Goal: Task Accomplishment & Management: Complete application form

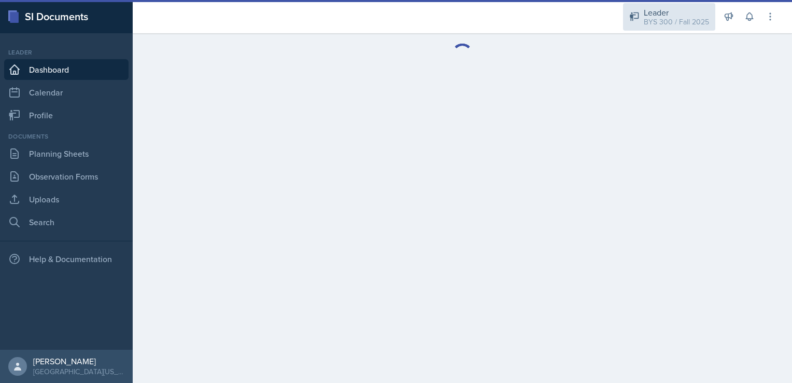
click at [659, 13] on div "Leader" at bounding box center [676, 12] width 65 height 12
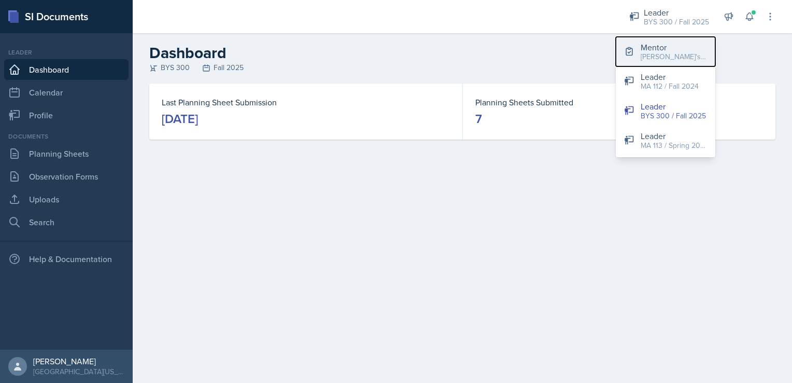
click at [659, 57] on div "[PERSON_NAME]'s Group / Fall 2025" at bounding box center [674, 56] width 66 height 11
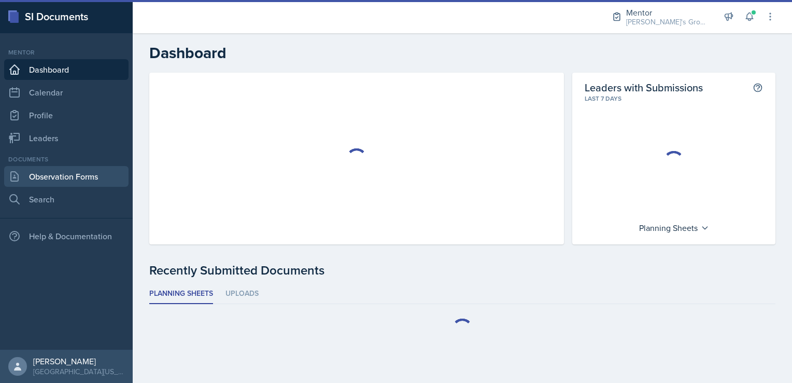
click at [62, 177] on link "Observation Forms" at bounding box center [66, 176] width 124 height 21
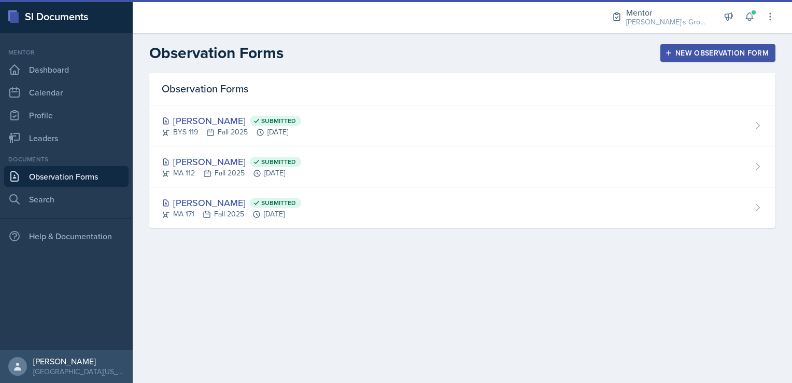
select select "6ee967a8-aee2-4bf4-ae66-d11703d00582"
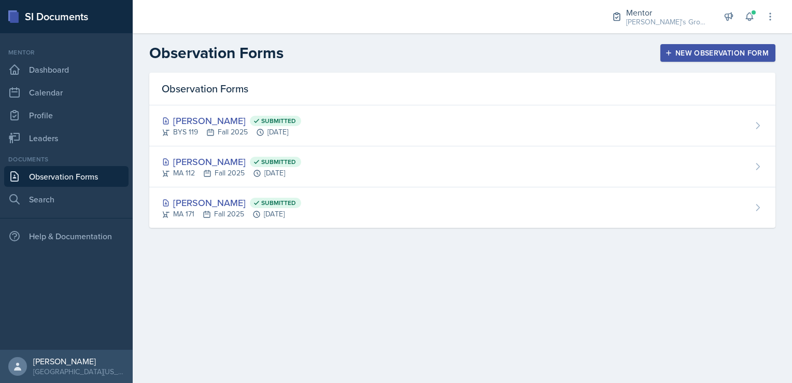
click at [722, 50] on div "New Observation Form" at bounding box center [718, 53] width 102 height 8
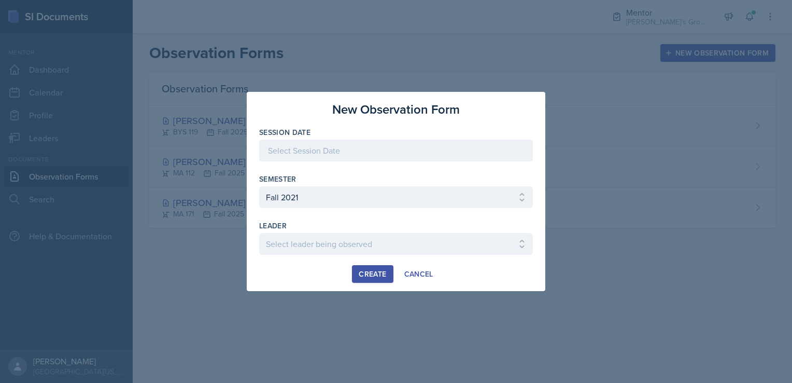
click at [440, 163] on div at bounding box center [396, 166] width 274 height 10
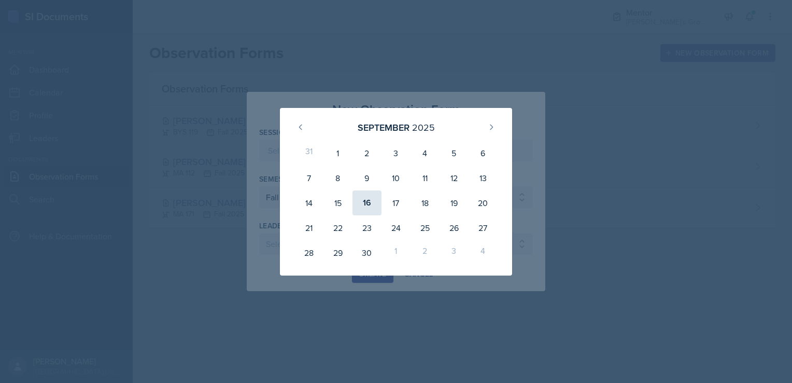
click at [373, 202] on div "16" at bounding box center [367, 202] width 29 height 25
type input "[DATE]"
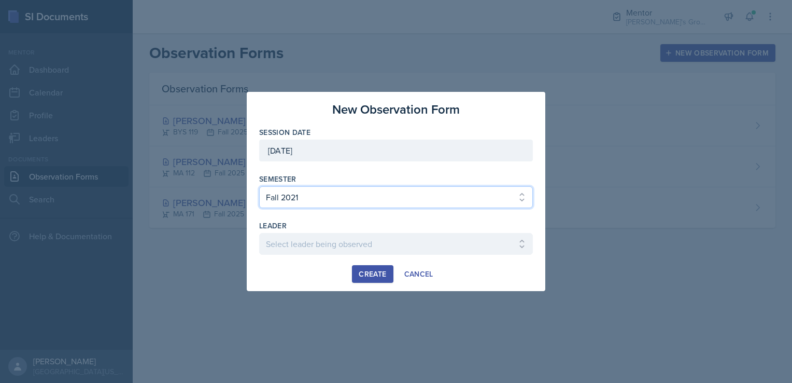
click at [371, 200] on select "Select semester All Fall 2021 Spring 2022 Fall 2022 Fall 2023 Spring 2023 Sprin…" at bounding box center [396, 197] width 274 height 22
select select "19fb88f7-c89b-4031-b5a0-458fd49807a1"
click at [259, 186] on select "Select semester All Fall 2021 Spring 2022 Fall 2022 Fall 2023 Spring 2023 Sprin…" at bounding box center [396, 197] width 274 height 22
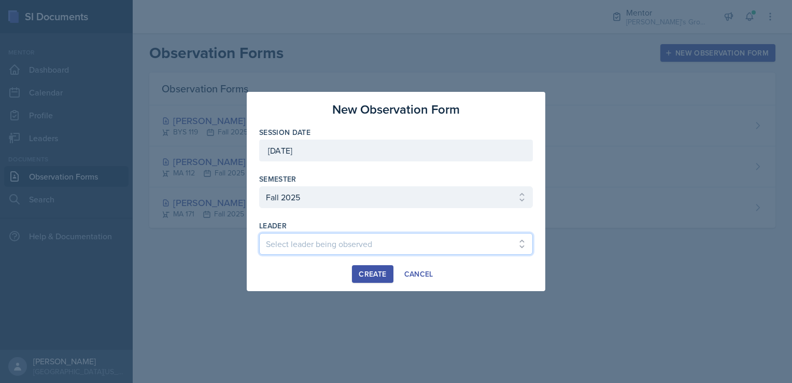
click at [325, 238] on select "Select leader being observed [PERSON_NAME] / [GEOGRAPHIC_DATA] 172 / [PERSON_NA…" at bounding box center [396, 244] width 274 height 22
select select "80d2095e-59d8-448d-a620-a483d7cb2a0a"
click at [259, 233] on select "Select leader being observed [PERSON_NAME] / [GEOGRAPHIC_DATA] 172 / [PERSON_NA…" at bounding box center [396, 244] width 274 height 22
click at [378, 271] on div "Create" at bounding box center [372, 274] width 27 height 8
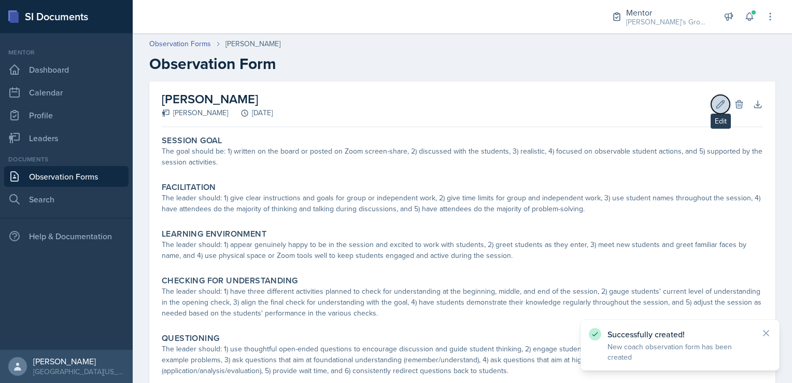
click at [717, 104] on icon at bounding box center [721, 104] width 8 height 8
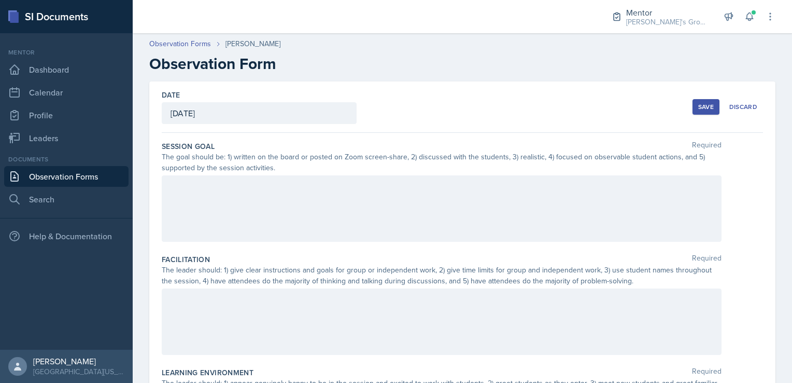
click at [282, 193] on div at bounding box center [442, 208] width 560 height 66
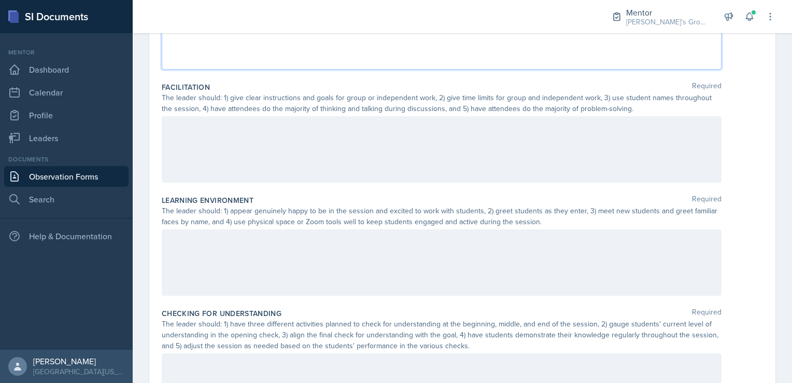
scroll to position [177, 0]
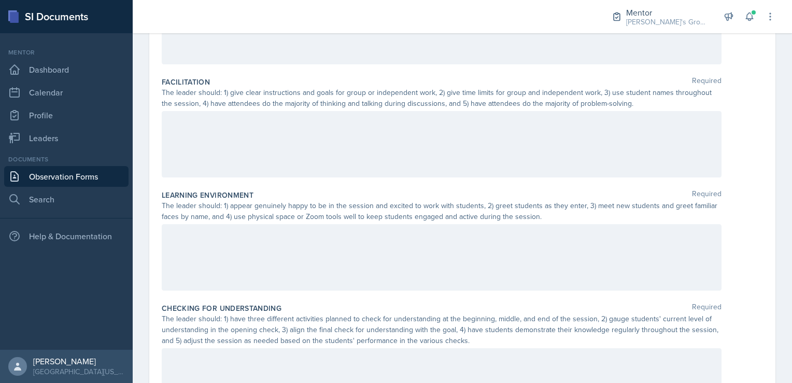
click at [372, 157] on div at bounding box center [442, 144] width 560 height 66
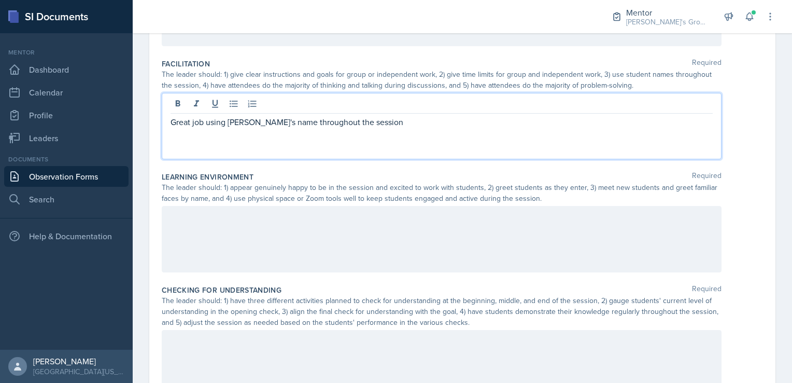
click at [383, 122] on p "Great job using [PERSON_NAME]'s name throughout the session" at bounding box center [442, 122] width 542 height 12
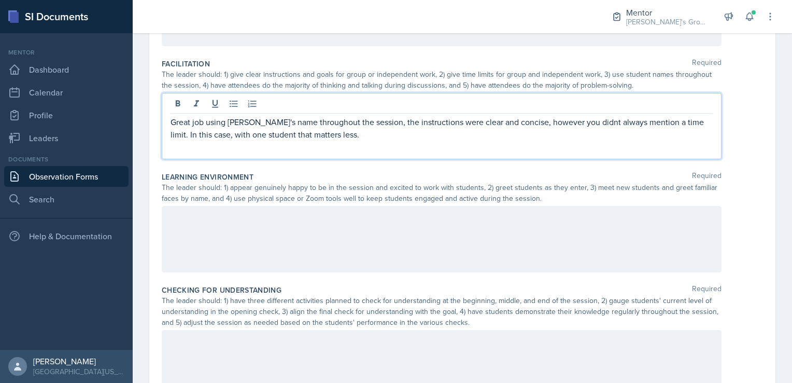
click at [284, 132] on p "Great job using [PERSON_NAME]'s name throughout the session, the instructions w…" at bounding box center [442, 128] width 542 height 25
click at [512, 123] on p "Great job using [PERSON_NAME]'s name throughout the session, the instructions w…" at bounding box center [442, 128] width 542 height 25
click at [391, 138] on p "Great job using [PERSON_NAME]'s name throughout the session; the instructions w…" at bounding box center [442, 128] width 542 height 25
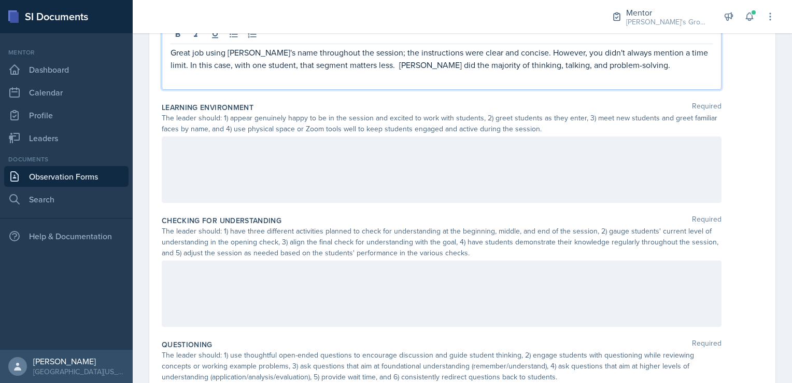
scroll to position [266, 0]
click at [458, 158] on div at bounding box center [442, 168] width 560 height 66
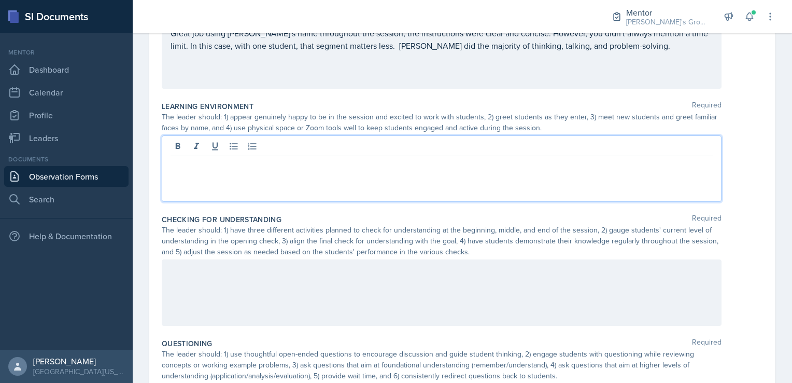
scroll to position [265, 0]
click at [392, 168] on p "The environment was good, kept it positive and energetic." at bounding box center [442, 165] width 542 height 12
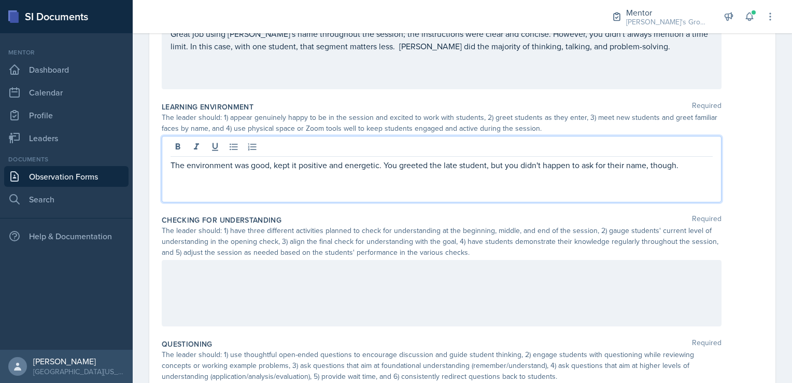
click at [691, 167] on p "The environment was good, kept it positive and energetic. You greeted the late …" at bounding box center [442, 165] width 542 height 12
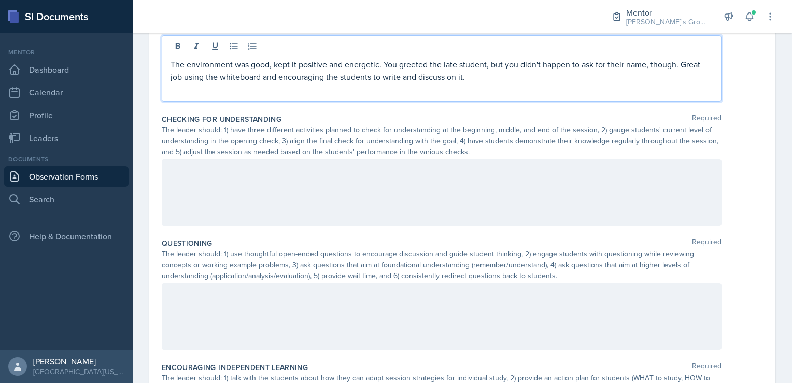
scroll to position [367, 0]
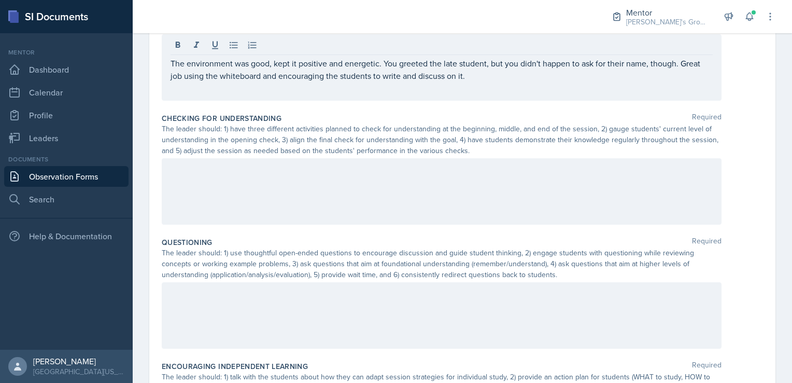
click at [394, 178] on div at bounding box center [442, 191] width 560 height 66
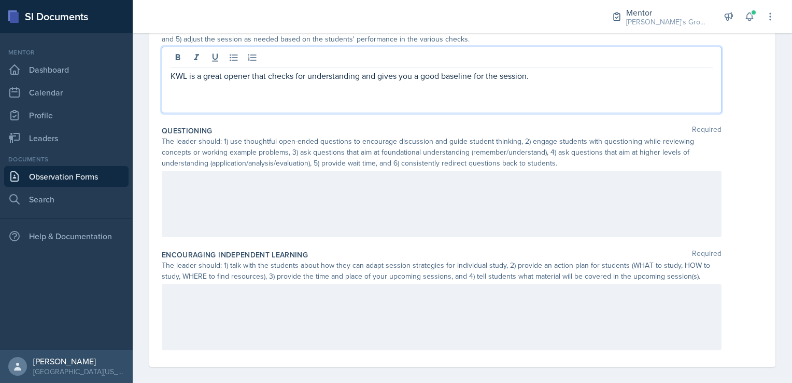
scroll to position [487, 0]
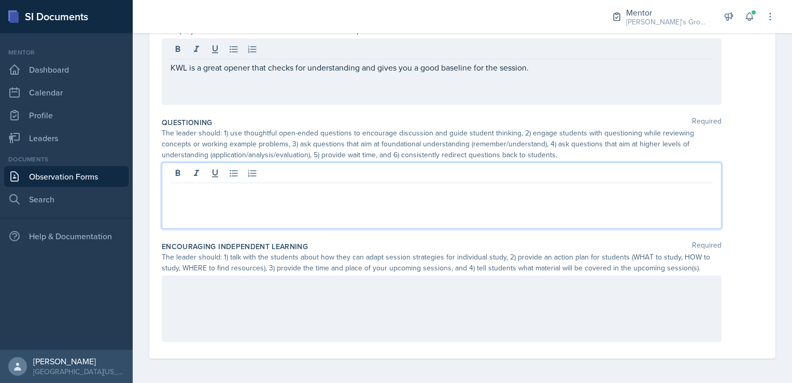
click at [558, 167] on div at bounding box center [442, 195] width 560 height 66
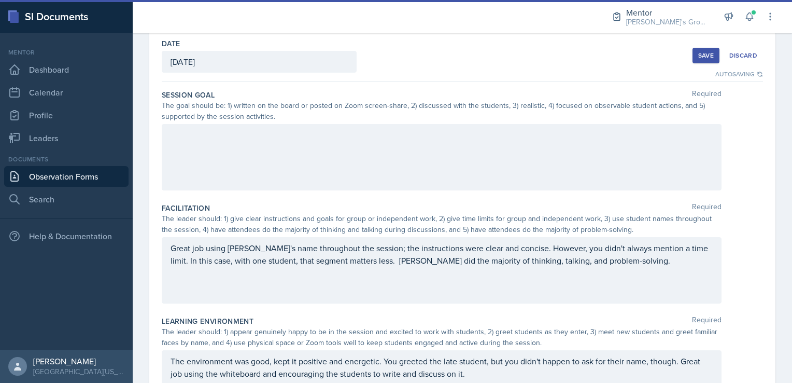
scroll to position [0, 0]
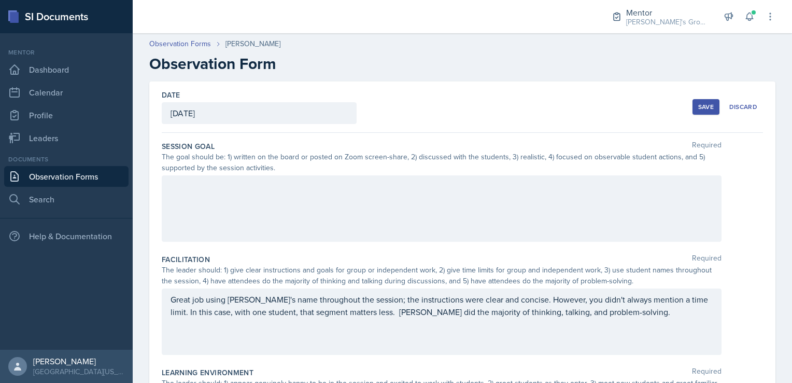
click at [440, 190] on div at bounding box center [442, 208] width 560 height 66
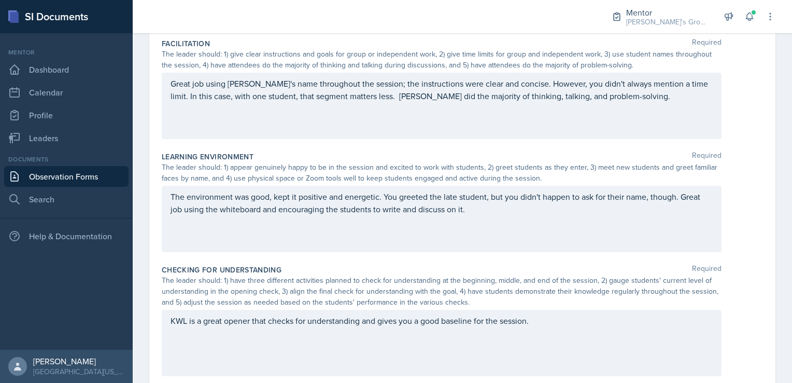
scroll to position [234, 0]
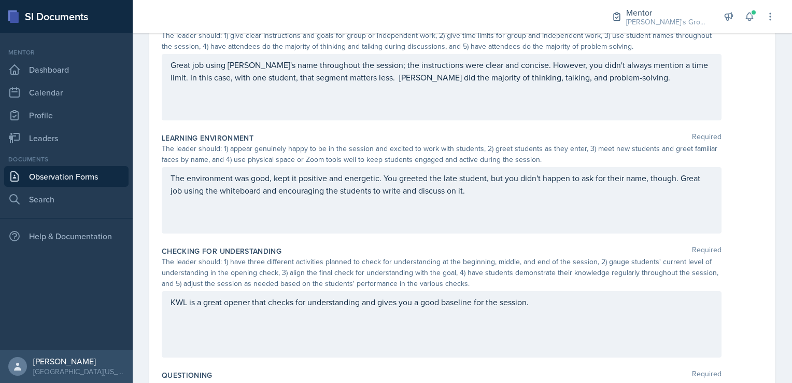
click at [612, 83] on p "Great job using [PERSON_NAME]'s name throughout the session; the instructions w…" at bounding box center [442, 71] width 542 height 25
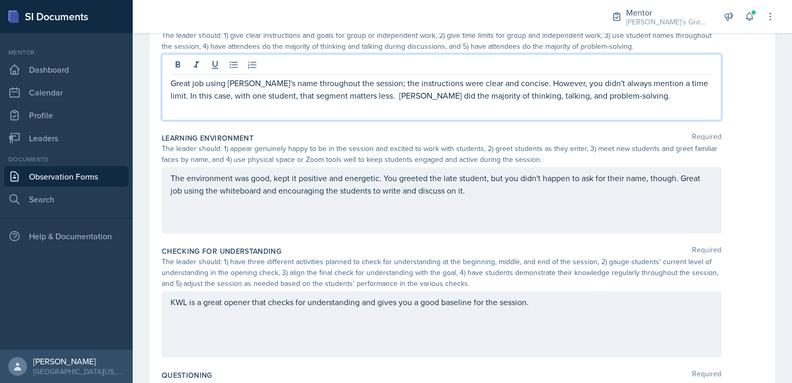
click at [383, 92] on p "Great job using [PERSON_NAME]'s name throughout the session; the instructions w…" at bounding box center [442, 89] width 542 height 25
click at [648, 99] on p "Great job using [PERSON_NAME]'s name throughout the session; the instructions w…" at bounding box center [442, 89] width 542 height 25
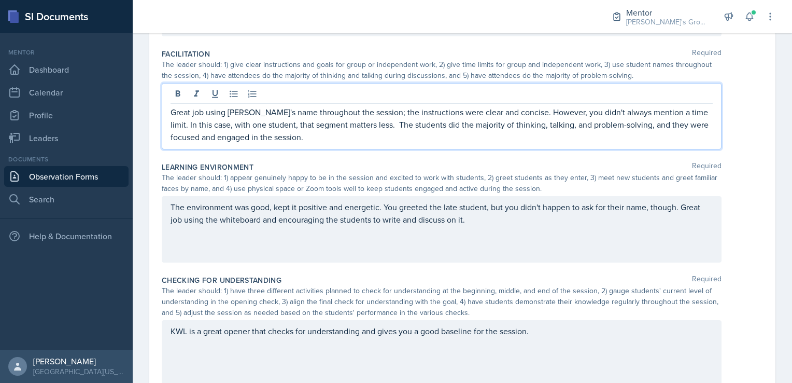
scroll to position [206, 0]
click at [401, 136] on p "Great job using [PERSON_NAME]'s name throughout the session; the instructions w…" at bounding box center [442, 123] width 542 height 37
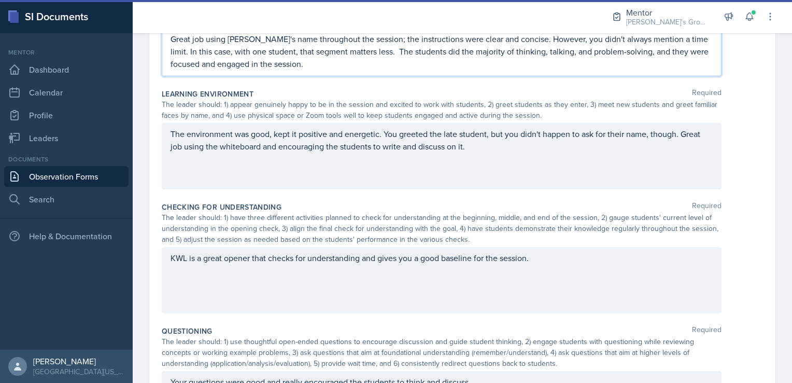
scroll to position [297, 0]
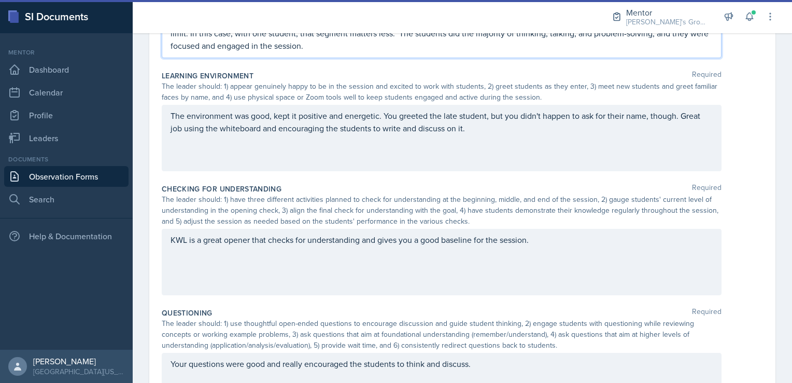
click at [489, 134] on p "The environment was good, kept it positive and energetic. You greeted the late …" at bounding box center [442, 121] width 542 height 25
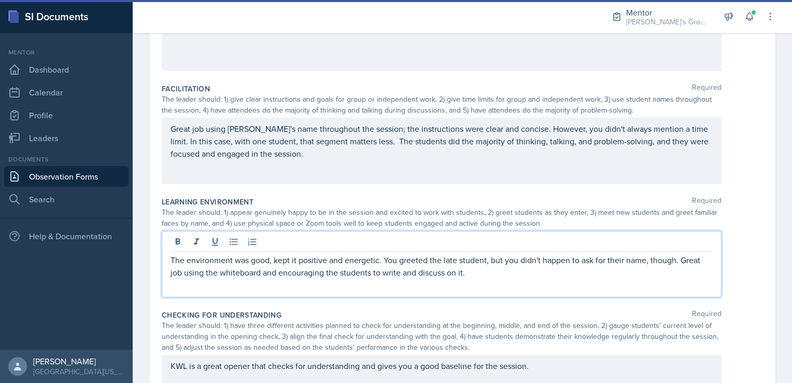
scroll to position [204, 0]
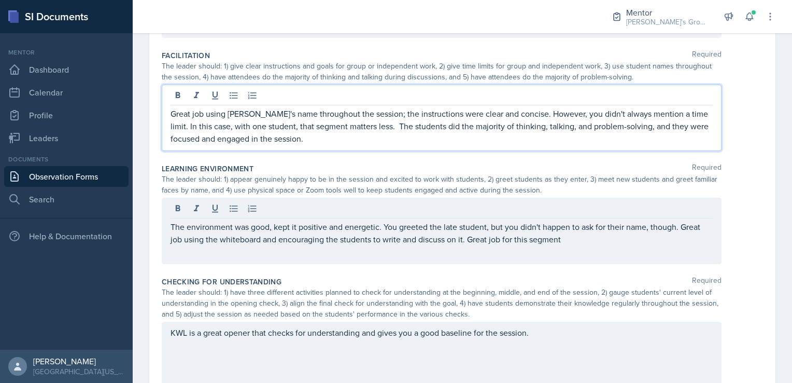
click at [228, 108] on p "Great job using [PERSON_NAME]'s name throughout the session; the instructions w…" at bounding box center [442, 125] width 542 height 37
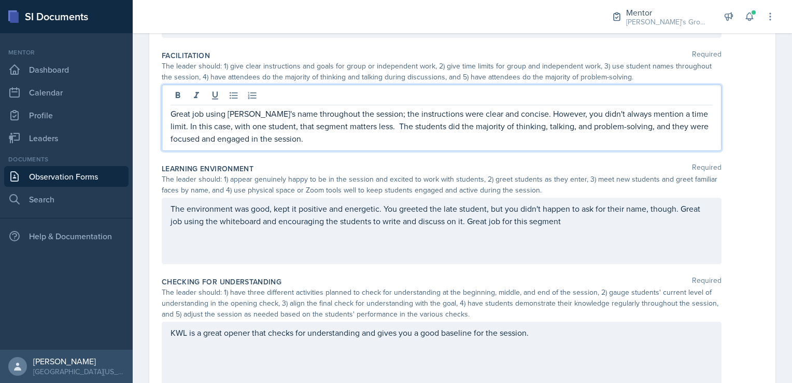
click at [230, 123] on p "Great job using [PERSON_NAME]'s name throughout the session; the instructions w…" at bounding box center [442, 125] width 542 height 37
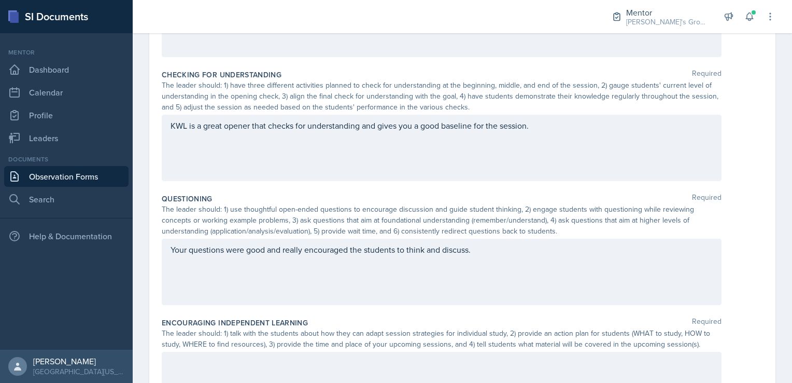
click at [541, 132] on div "KWL is a great opener that checks for understanding and gives you a good baseli…" at bounding box center [442, 148] width 560 height 66
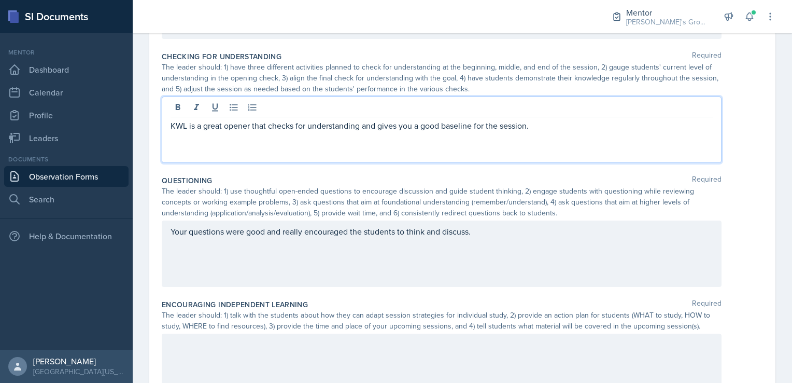
click at [544, 128] on p "KWL is a great opener that checks for understanding and gives you a good baseli…" at bounding box center [442, 125] width 542 height 12
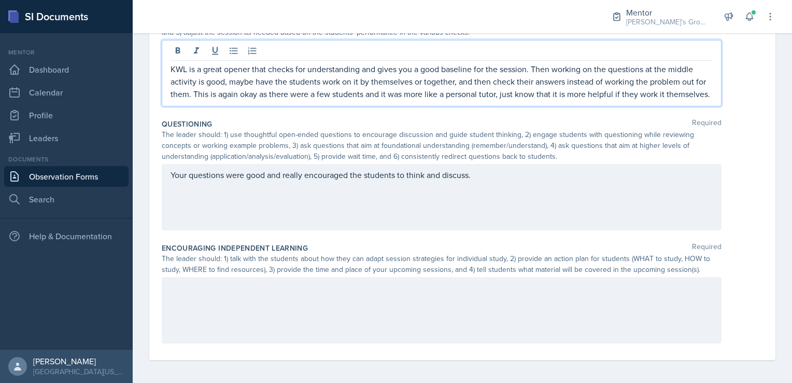
scroll to position [485, 0]
click at [490, 179] on p "Your questions were good and really encouraged the students to think and discus…" at bounding box center [442, 172] width 542 height 12
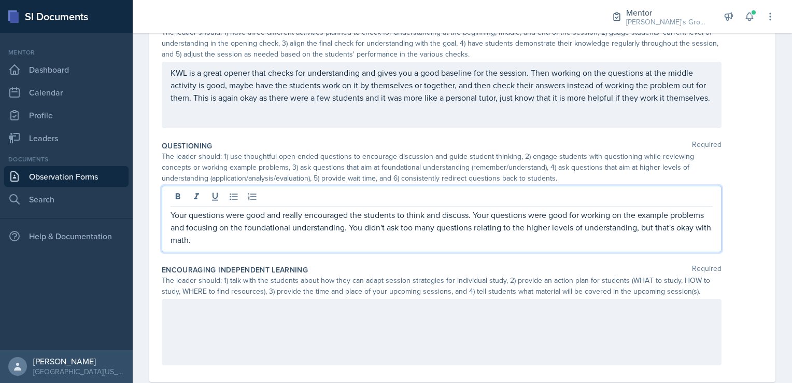
scroll to position [462, 0]
click at [311, 121] on div "KWL is a great opener that checks for understanding and gives you a good baseli…" at bounding box center [442, 96] width 560 height 66
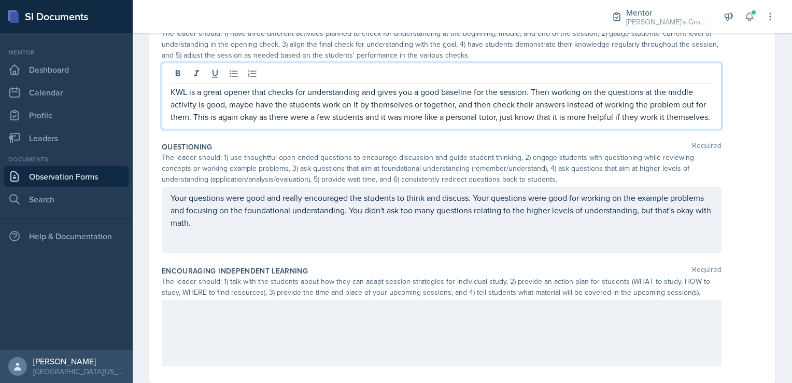
scroll to position [481, 0]
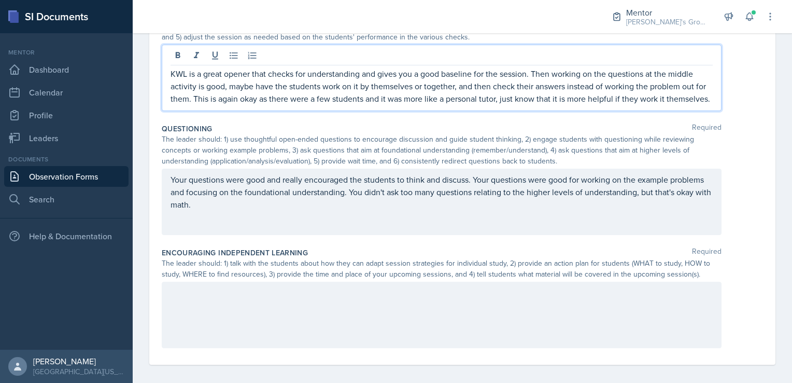
drag, startPoint x: 226, startPoint y: 113, endPoint x: 228, endPoint y: 90, distance: 22.9
click at [228, 90] on p "KWL is a great opener that checks for understanding and gives you a good baseli…" at bounding box center [442, 85] width 542 height 37
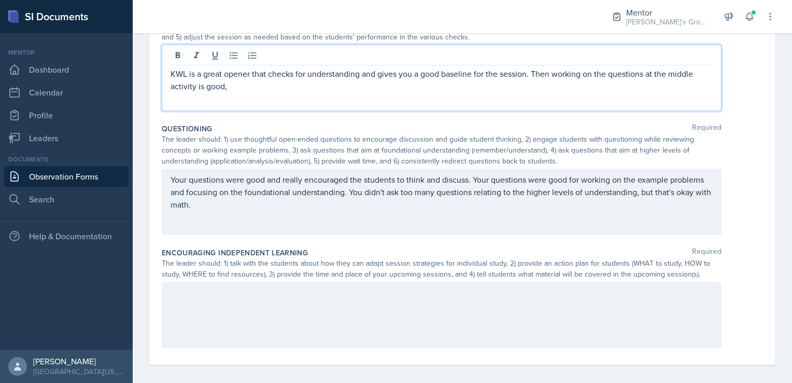
click at [200, 85] on p "KWL is a great opener that checks for understanding and gives you a good baseli…" at bounding box center [442, 79] width 542 height 25
click at [273, 89] on p "KWL is a great opener that checks for understanding and gives you a good baseli…" at bounding box center [442, 79] width 542 height 25
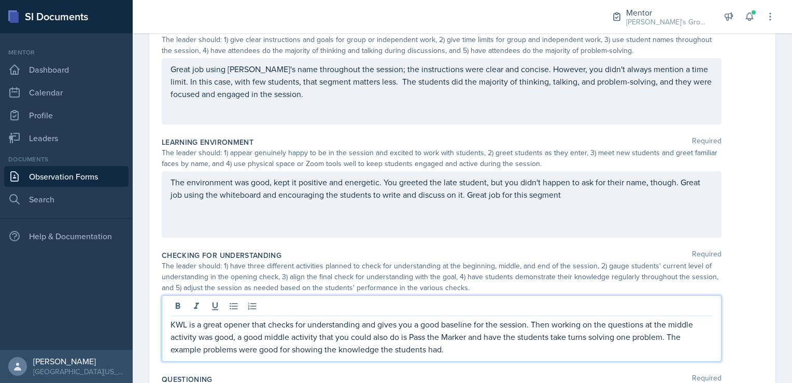
scroll to position [248, 0]
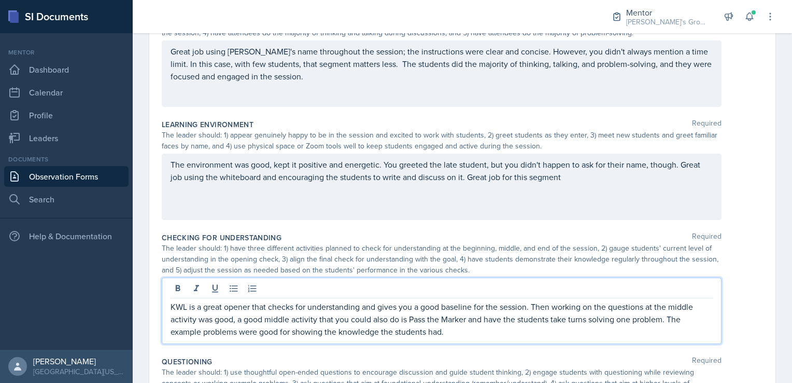
click at [573, 183] on p "The environment was good, kept it positive and energetic. You greeted the late …" at bounding box center [442, 170] width 542 height 25
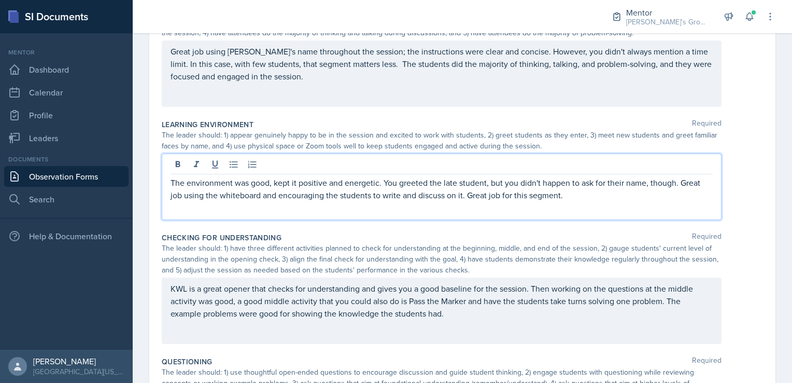
click at [468, 196] on p "The environment was good, kept it positive and energetic. You greeted the late …" at bounding box center [442, 188] width 542 height 25
click at [603, 190] on p "The environment was good, kept it positive and energetic. You greeted the late …" at bounding box center [442, 194] width 542 height 37
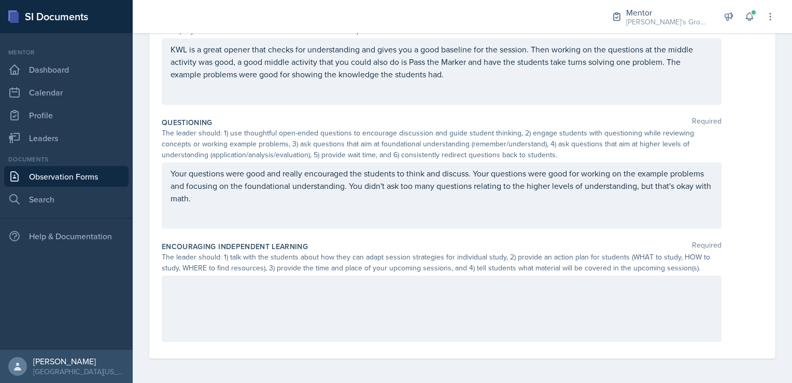
scroll to position [487, 0]
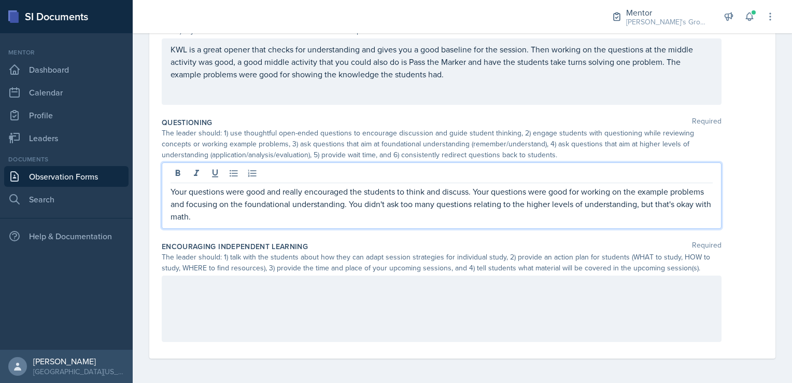
click at [283, 199] on p "Your questions were good and really encouraged the students to think and discus…" at bounding box center [442, 203] width 542 height 37
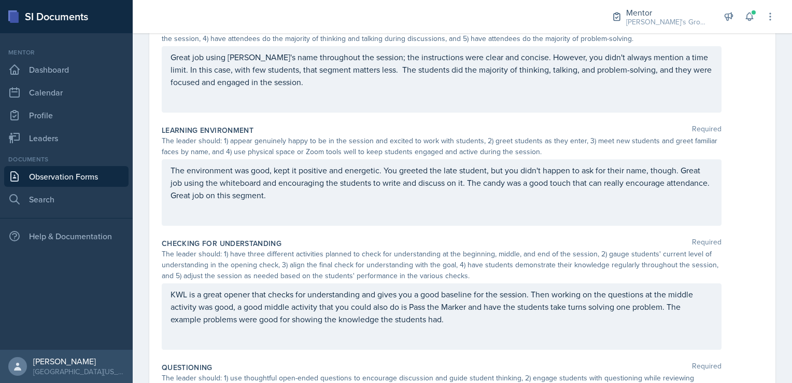
scroll to position [242, 0]
click at [479, 320] on p "KWL is a great opener that checks for understanding and gives you a good baseli…" at bounding box center [442, 306] width 542 height 37
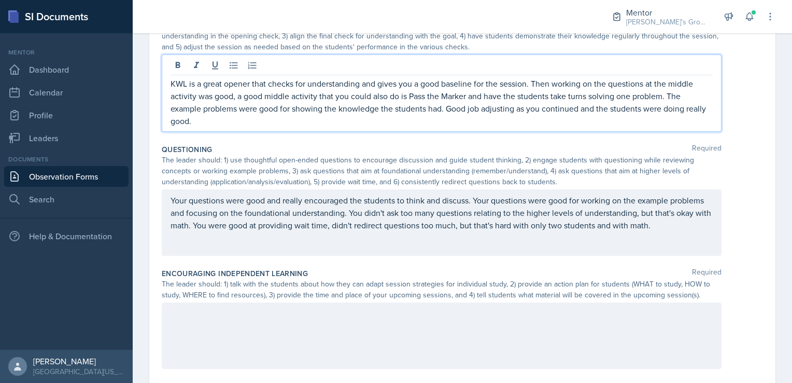
scroll to position [471, 0]
click at [365, 334] on div at bounding box center [442, 335] width 560 height 66
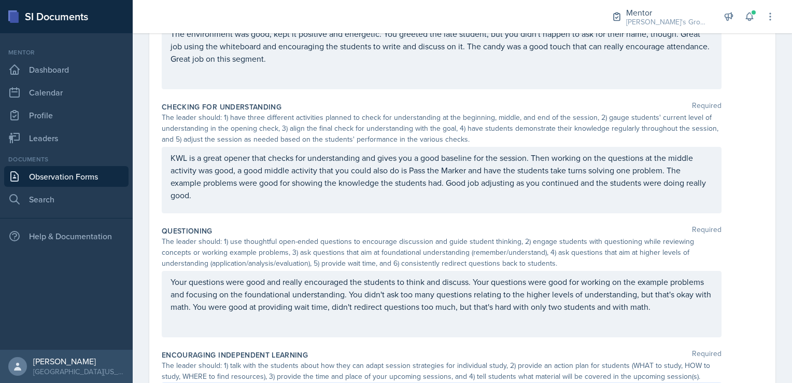
scroll to position [396, 0]
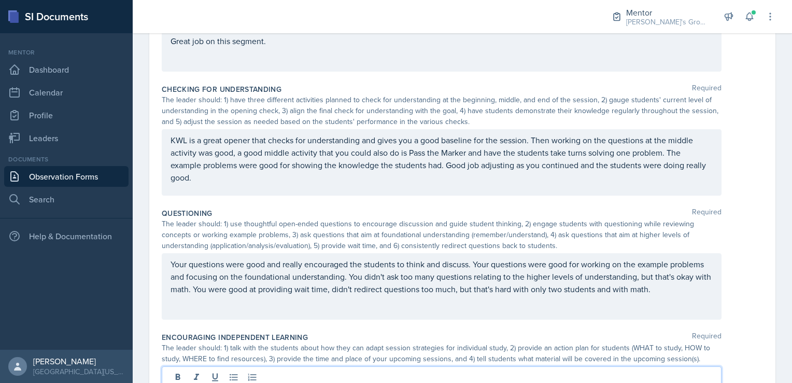
click at [269, 184] on p "KWL is a great opener that checks for understanding and gives you a good baseli…" at bounding box center [442, 159] width 542 height 50
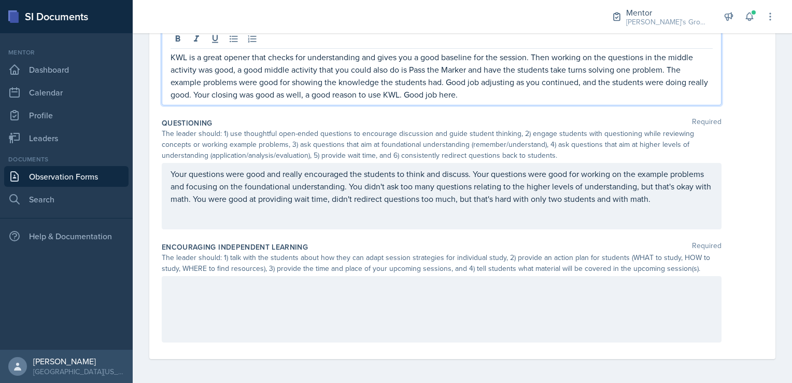
scroll to position [496, 0]
click at [268, 312] on div at bounding box center [442, 309] width 560 height 66
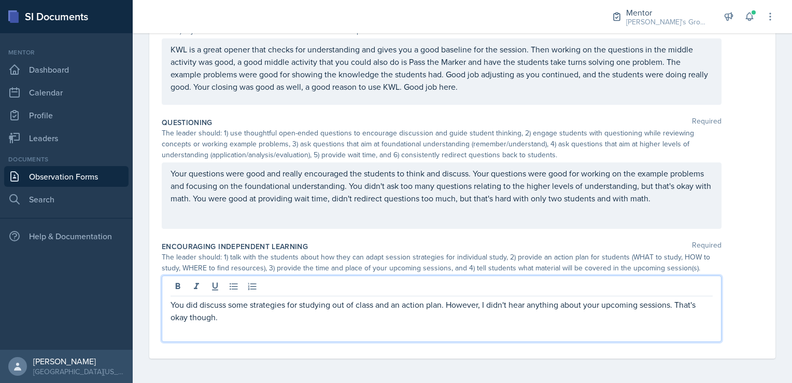
scroll to position [0, 0]
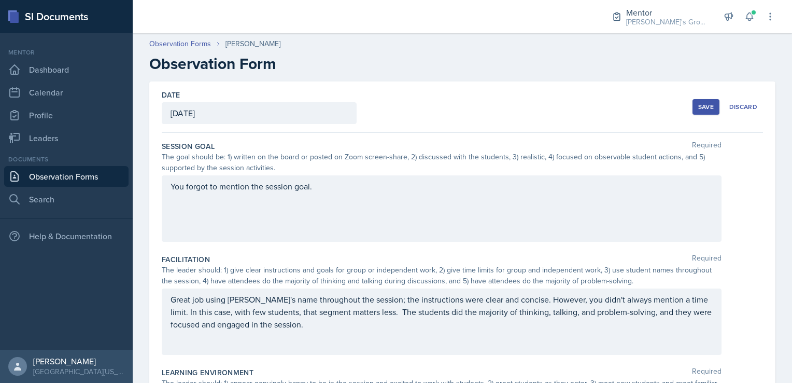
click at [698, 104] on div "Save" at bounding box center [706, 107] width 16 height 8
